Goal: Task Accomplishment & Management: Complete application form

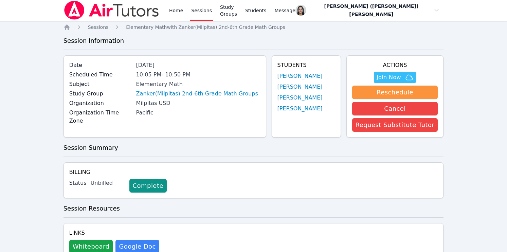
scroll to position [1, 0]
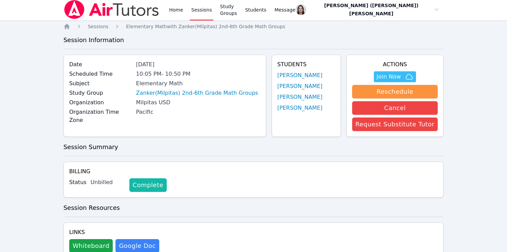
click at [151, 186] on link "Complete" at bounding box center [147, 185] width 37 height 14
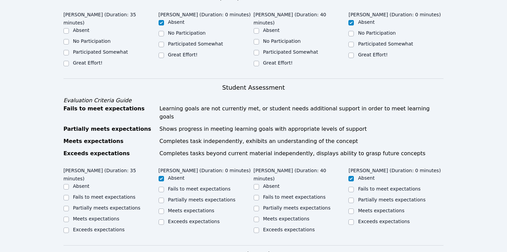
scroll to position [109, 0]
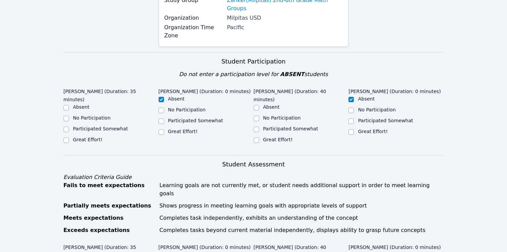
click at [269, 137] on label "Great Effort!" at bounding box center [278, 139] width 30 height 5
click at [259, 138] on input "Great Effort!" at bounding box center [256, 140] width 5 height 5
checkbox input "true"
click at [89, 137] on label "Great Effort!" at bounding box center [88, 139] width 30 height 5
click at [69, 138] on input "Great Effort!" at bounding box center [66, 140] width 5 height 5
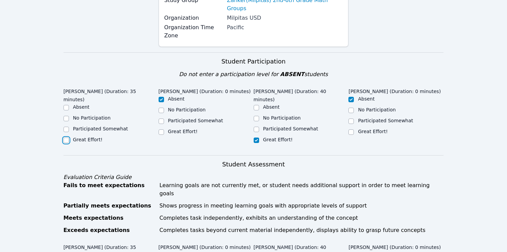
checkbox input "true"
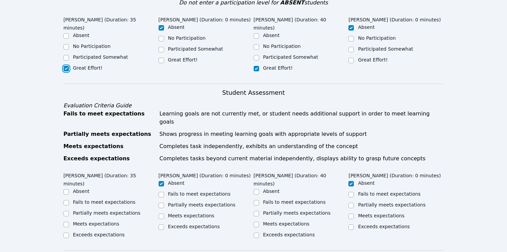
scroll to position [186, 0]
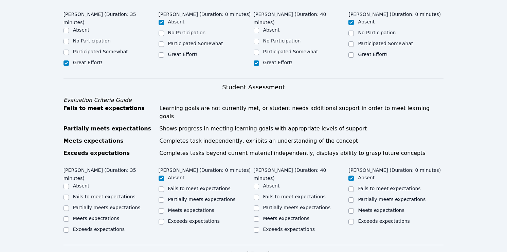
click at [96, 205] on label "Partially meets expectations" at bounding box center [107, 207] width 68 height 5
click at [69, 206] on input "Partially meets expectations" at bounding box center [66, 208] width 5 height 5
checkbox input "true"
click at [270, 216] on label "Meets expectations" at bounding box center [286, 218] width 47 height 5
click at [259, 216] on input "Meets expectations" at bounding box center [256, 218] width 5 height 5
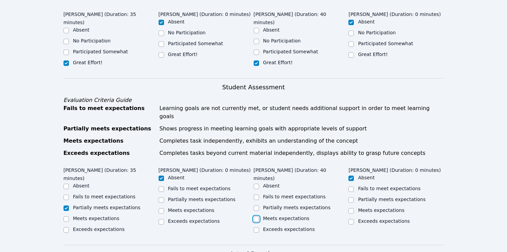
checkbox input "true"
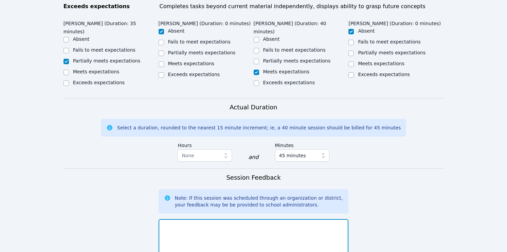
scroll to position [334, 0]
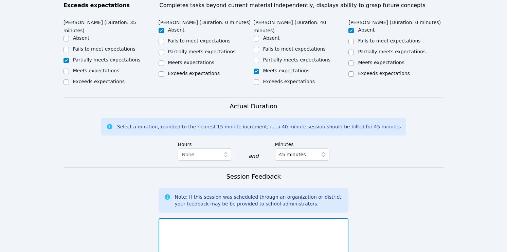
click at [237, 218] on textarea at bounding box center [254, 236] width 190 height 37
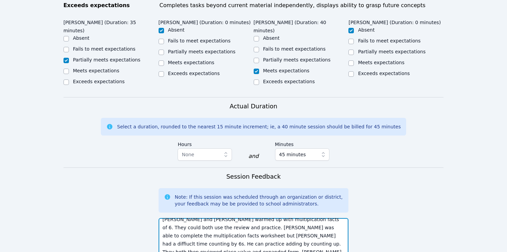
scroll to position [13, 0]
click at [234, 218] on textarea "Abbas and Usman warmed up with multiplcation facts of 6. They could both use th…" at bounding box center [254, 236] width 190 height 37
paste textarea "ication facts of 6. They both benefited from the review and extra practice. Usm…"
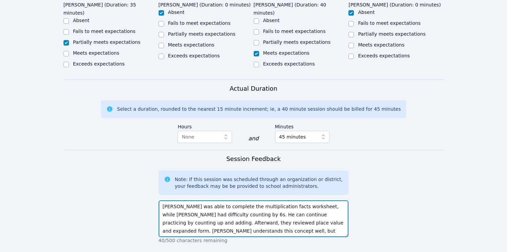
scroll to position [353, 0]
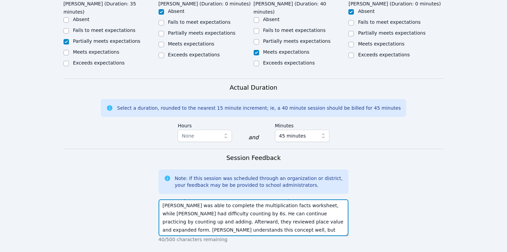
drag, startPoint x: 212, startPoint y: 182, endPoint x: 265, endPoint y: 179, distance: 52.8
click at [265, 199] on textarea "Abbas and Usman warmed up with multiplication facts of 6. They both benefited f…" at bounding box center [254, 217] width 190 height 37
click at [245, 199] on textarea "Abbas and Usman warmed up with multiplication facts of 6. They both benefited f…" at bounding box center [254, 217] width 190 height 37
click at [244, 199] on textarea "Abbas and Usman warmed up with multiplication facts of 6. They both benefited f…" at bounding box center [254, 217] width 190 height 37
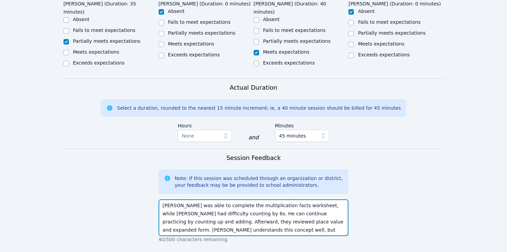
click at [245, 199] on textarea "Abbas and Usman warmed up with multiplication facts of 6. They both benefited f…" at bounding box center [254, 217] width 190 height 37
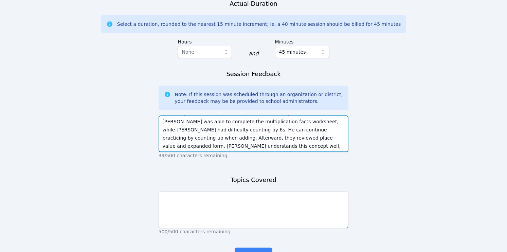
scroll to position [437, 0]
type textarea "Abbas and Usman warmed up with multiplication facts of 6. They both benefited f…"
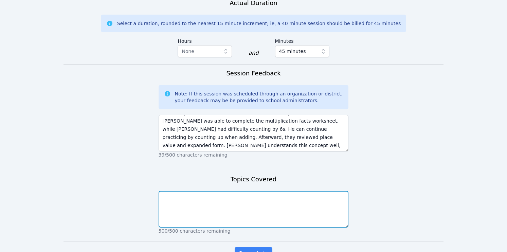
click at [256, 191] on textarea at bounding box center [254, 209] width 190 height 37
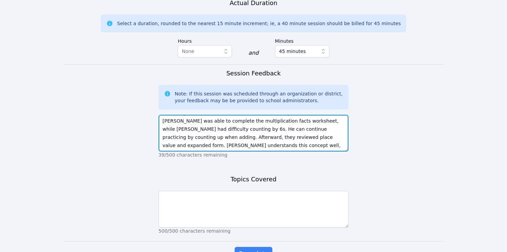
click at [231, 118] on textarea "Abbas and Usman warmed up with multiplication facts of 6. They both benefited f…" at bounding box center [254, 133] width 190 height 37
click at [230, 115] on textarea "Abbas and Usman warmed up with multiplication facts of 6. They both benefited f…" at bounding box center [254, 133] width 190 height 37
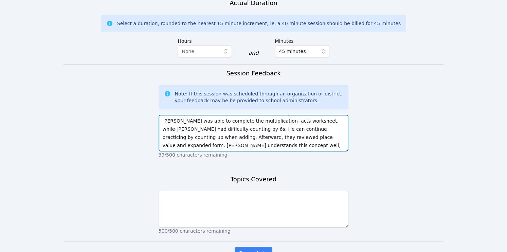
click at [230, 115] on textarea "Abbas and Usman warmed up with multiplication facts of 6. They both benefited f…" at bounding box center [254, 133] width 190 height 37
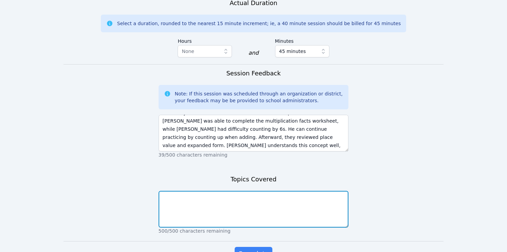
click at [226, 191] on textarea at bounding box center [254, 209] width 190 height 37
paste textarea "Abbas and Usman warmed up with multiplication facts of 6. They both benefited f…"
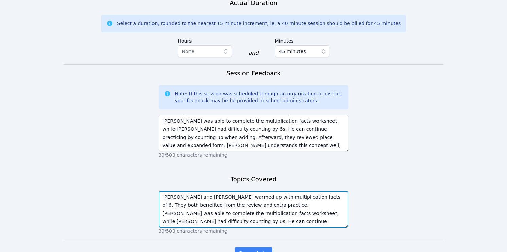
scroll to position [13, 0]
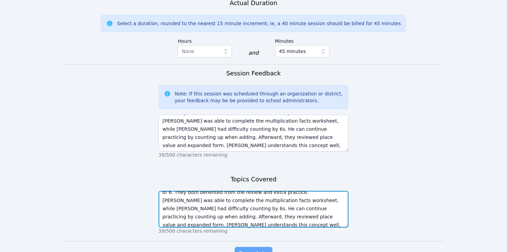
type textarea "Abbas and Usman warmed up with multiplication facts of 6. They both benefited f…"
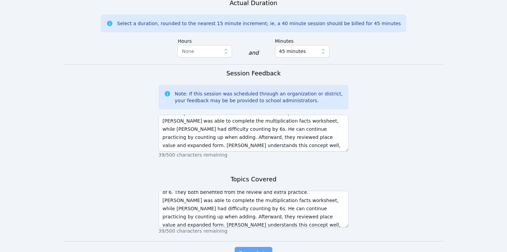
click at [253, 249] on span "Complete" at bounding box center [253, 254] width 31 height 10
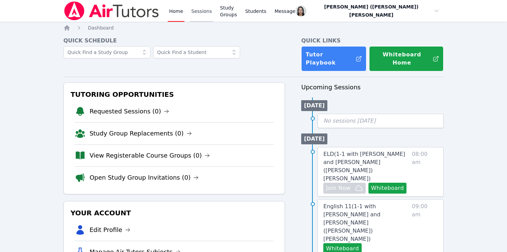
click at [198, 16] on link "Sessions" at bounding box center [201, 11] width 23 height 22
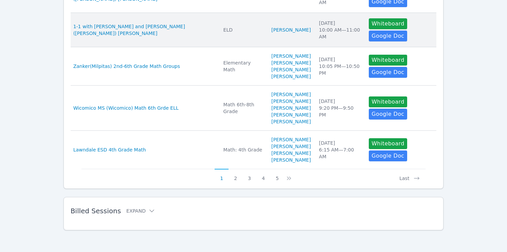
scroll to position [384, 0]
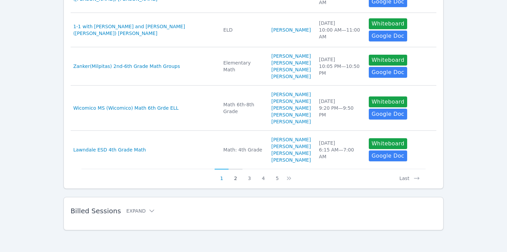
click at [234, 175] on button "2" at bounding box center [236, 175] width 14 height 13
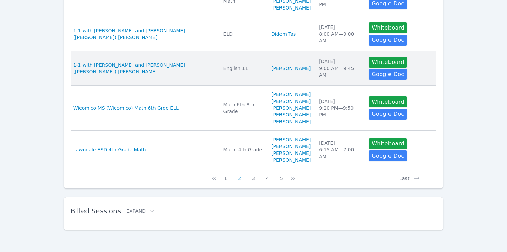
scroll to position [379, 0]
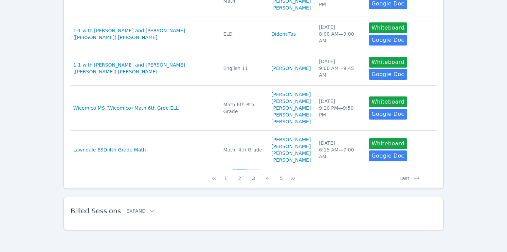
click at [250, 179] on button "3" at bounding box center [254, 175] width 14 height 13
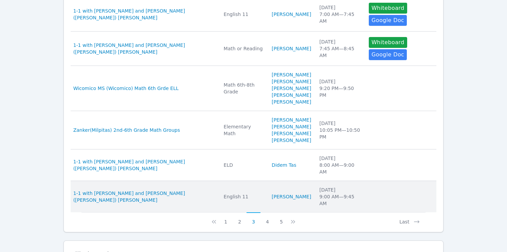
scroll to position [322, 0]
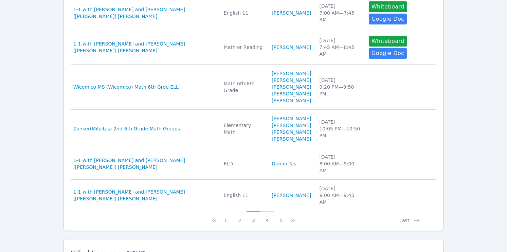
click at [266, 218] on button "4" at bounding box center [268, 217] width 14 height 13
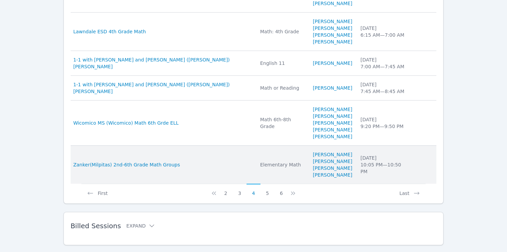
scroll to position [342, 0]
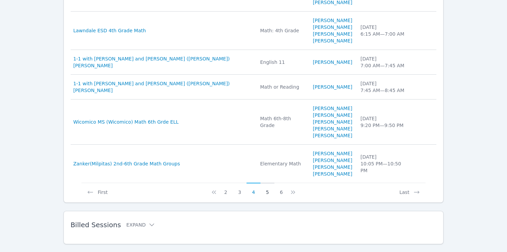
click at [270, 194] on button "5" at bounding box center [268, 189] width 14 height 13
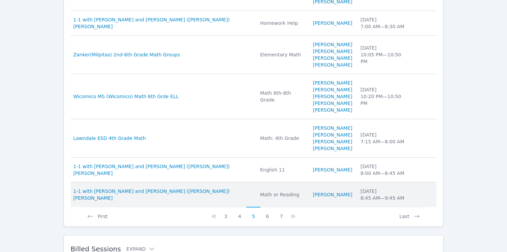
scroll to position [295, 0]
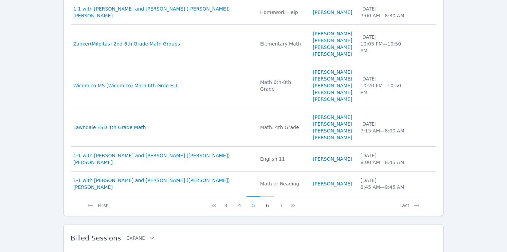
click at [269, 206] on button "6" at bounding box center [268, 202] width 14 height 13
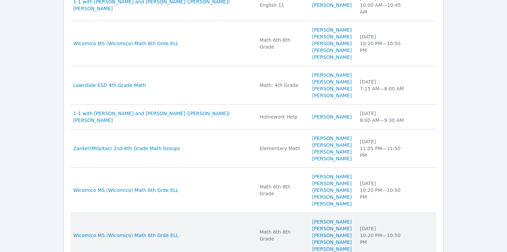
scroll to position [363, 0]
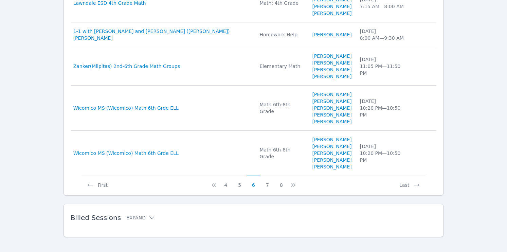
click at [268, 180] on button "7" at bounding box center [268, 182] width 14 height 13
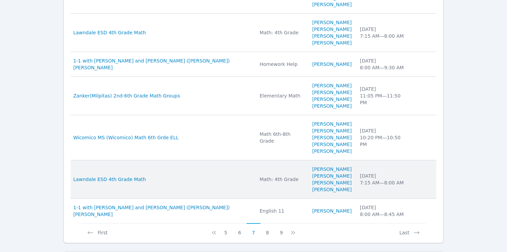
scroll to position [336, 0]
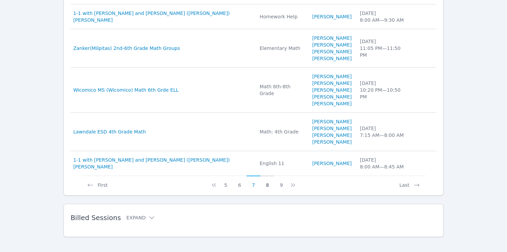
click at [269, 179] on button "8" at bounding box center [268, 182] width 14 height 13
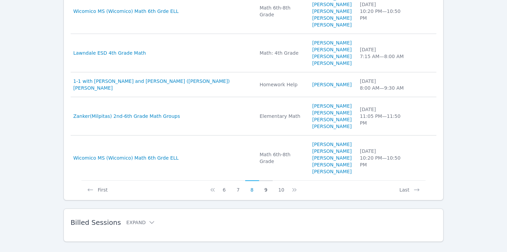
scroll to position [340, 0]
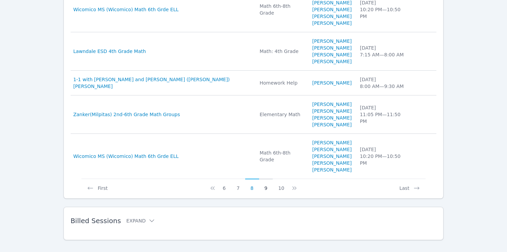
click at [268, 182] on button "9" at bounding box center [266, 185] width 14 height 13
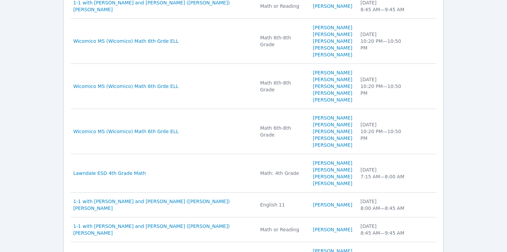
scroll to position [0, 0]
